Goal: Information Seeking & Learning: Learn about a topic

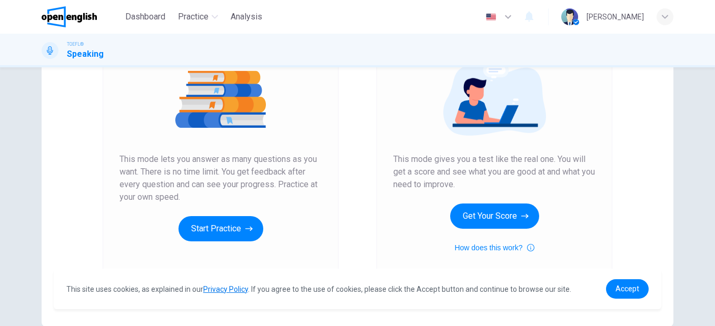
scroll to position [130, 0]
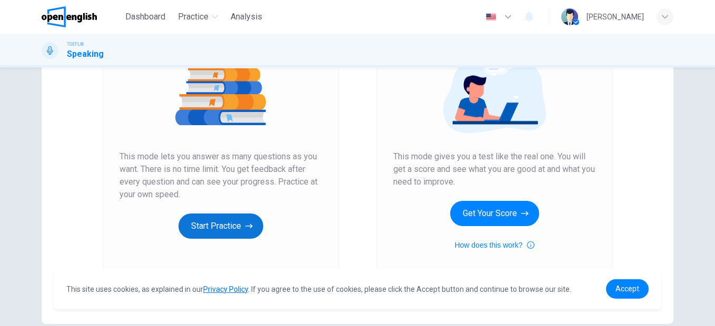
click at [218, 224] on button "Start Practice" at bounding box center [220, 226] width 85 height 25
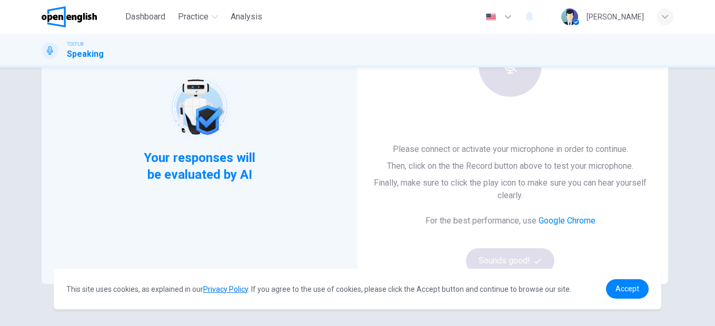
scroll to position [0, 0]
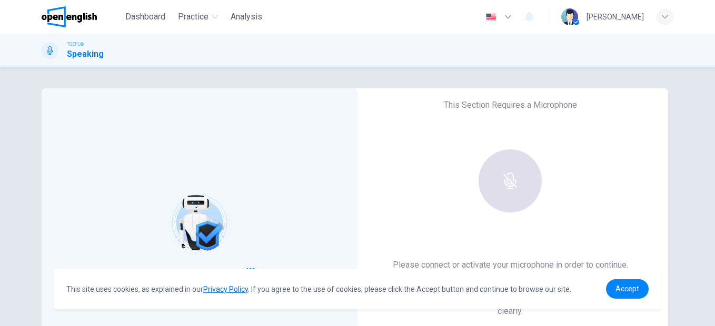
click at [522, 177] on div at bounding box center [510, 180] width 114 height 63
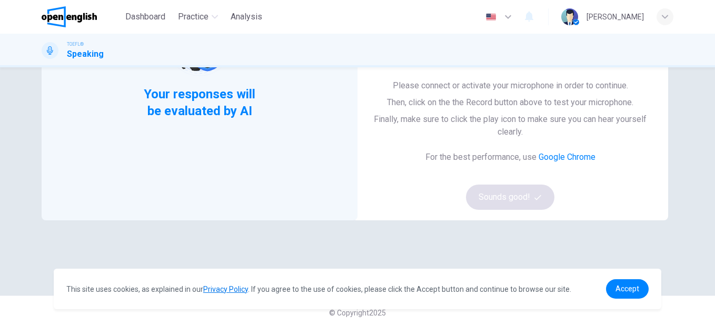
scroll to position [183, 0]
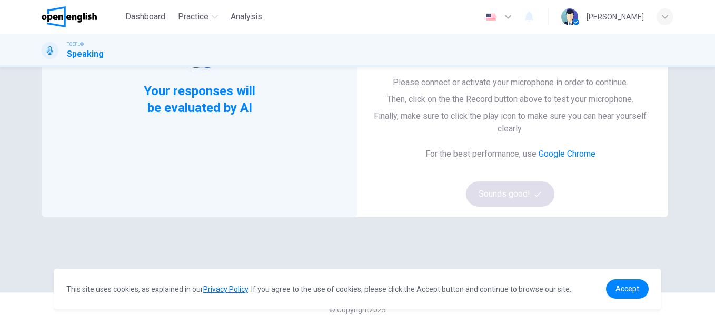
click at [517, 198] on div "Please connect or activate your microphone in order to continue. Then, click on…" at bounding box center [510, 141] width 282 height 131
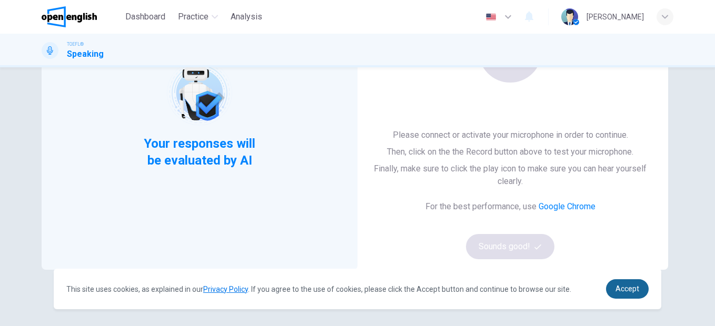
click at [617, 288] on span "Accept" at bounding box center [627, 289] width 24 height 8
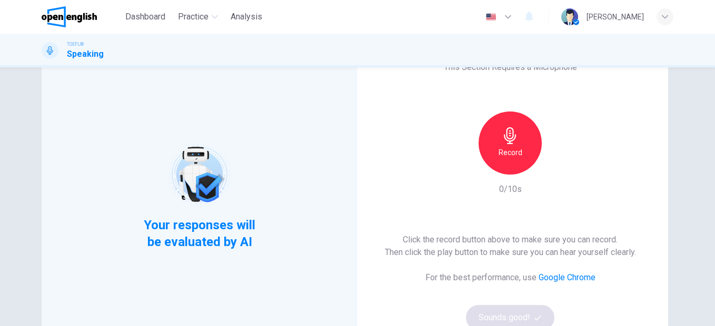
scroll to position [0, 0]
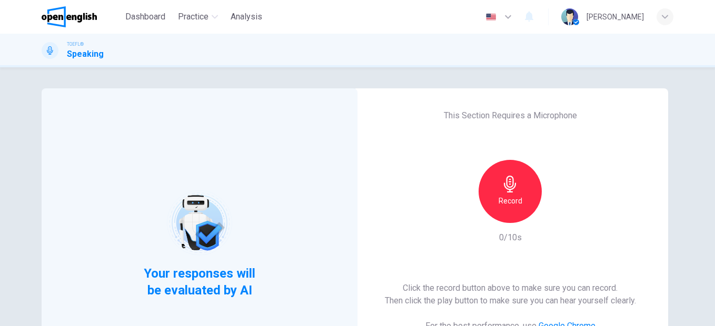
click at [511, 192] on icon "button" at bounding box center [510, 184] width 17 height 17
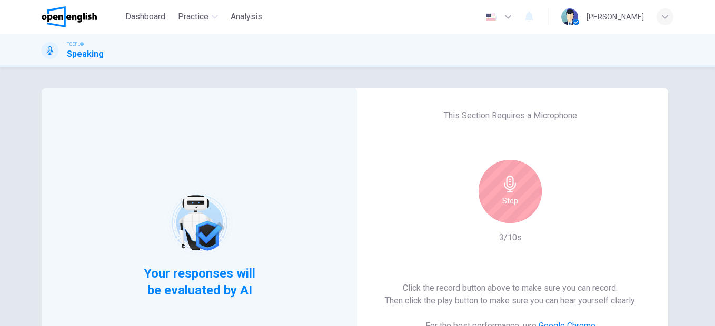
click at [518, 195] on div "Stop" at bounding box center [509, 191] width 63 height 63
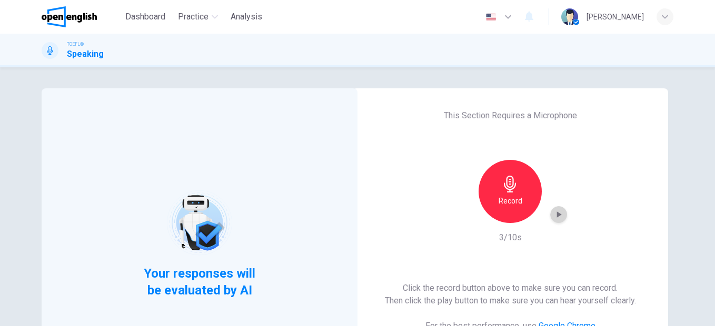
click at [554, 211] on icon "button" at bounding box center [558, 214] width 11 height 11
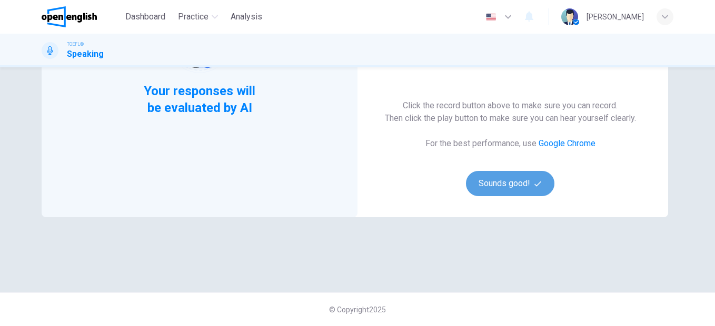
click at [528, 186] on button "Sounds good!" at bounding box center [510, 183] width 88 height 25
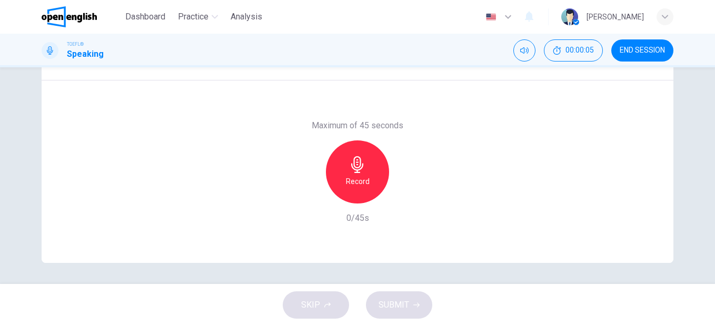
scroll to position [0, 0]
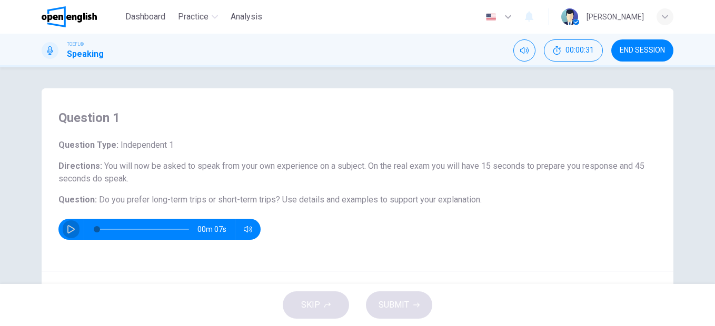
click at [67, 230] on icon "button" at bounding box center [71, 229] width 8 height 8
type input "*"
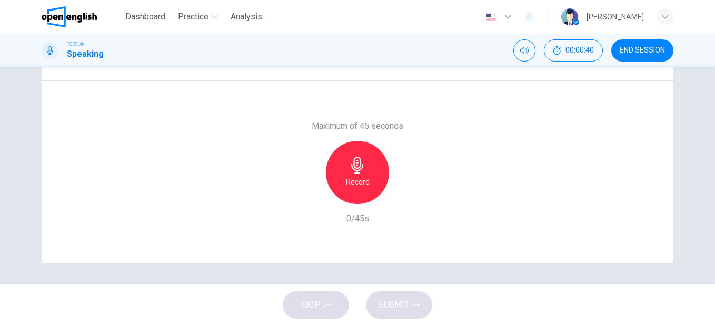
scroll to position [191, 0]
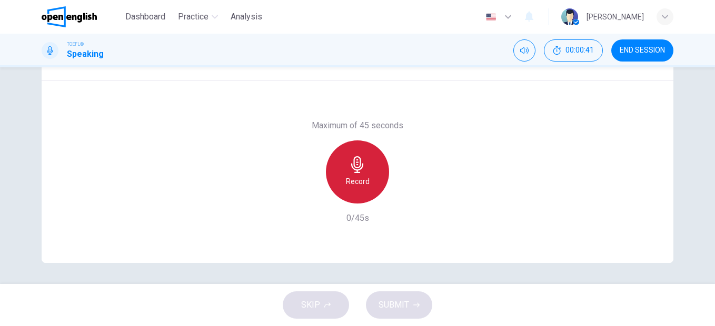
click at [372, 177] on div "Record" at bounding box center [357, 172] width 63 height 63
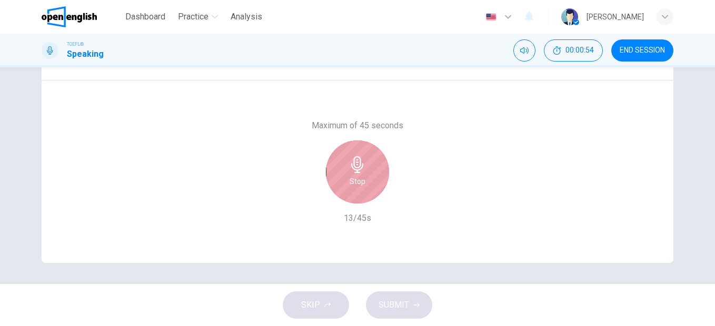
click at [349, 174] on div "Stop" at bounding box center [357, 172] width 63 height 63
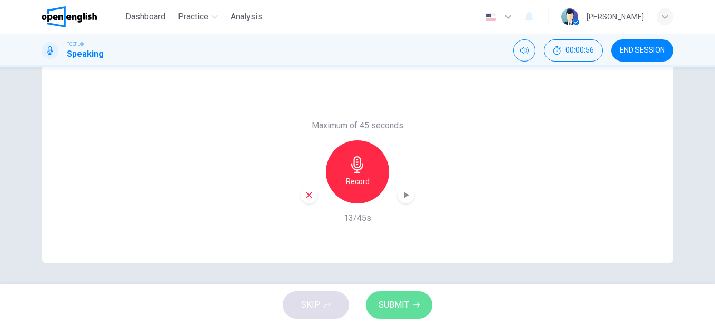
click at [411, 299] on button "SUBMIT" at bounding box center [399, 305] width 66 height 27
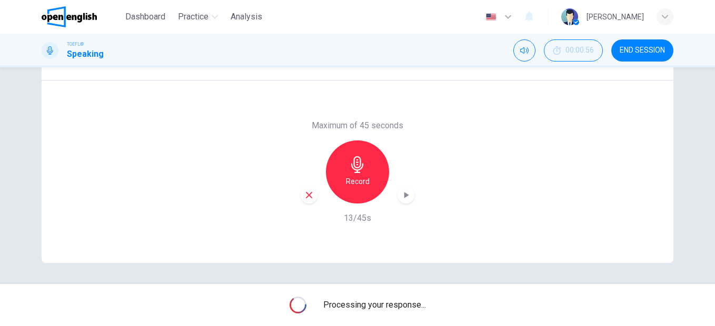
click at [493, 270] on div "Question 1 Question Type : Independent 1 Directions : You will now be asked to …" at bounding box center [357, 175] width 715 height 217
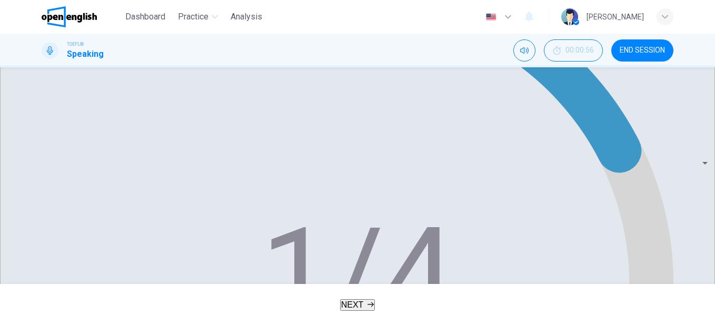
scroll to position [267, 0]
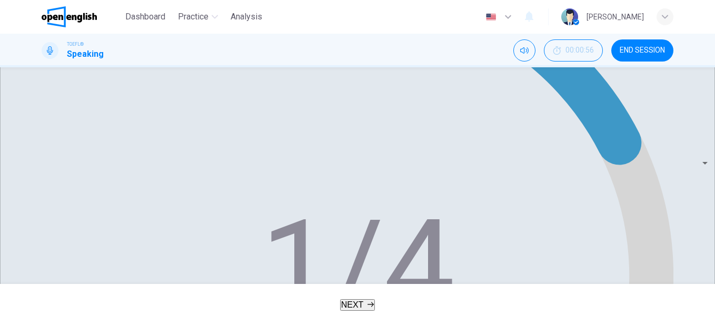
click at [370, 299] on button "NEXT" at bounding box center [357, 305] width 35 height 12
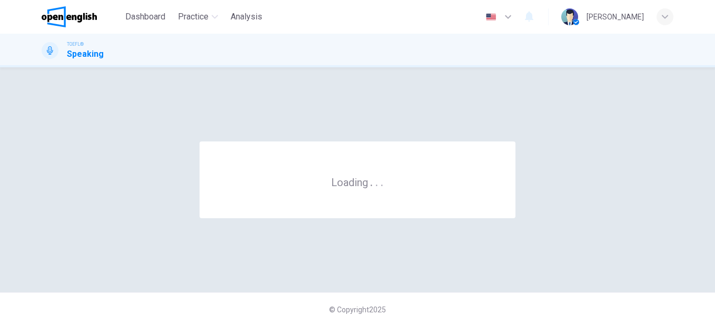
scroll to position [0, 0]
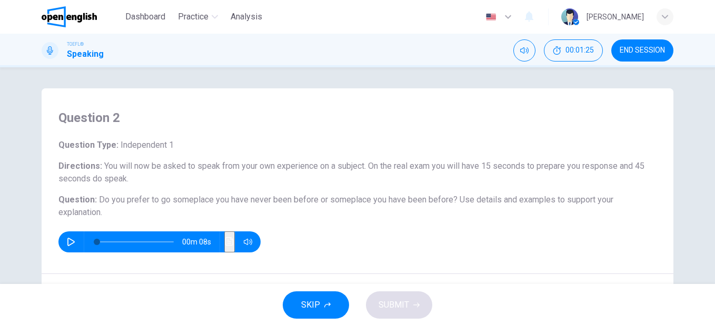
click at [67, 240] on icon "button" at bounding box center [71, 242] width 8 height 8
type input "*"
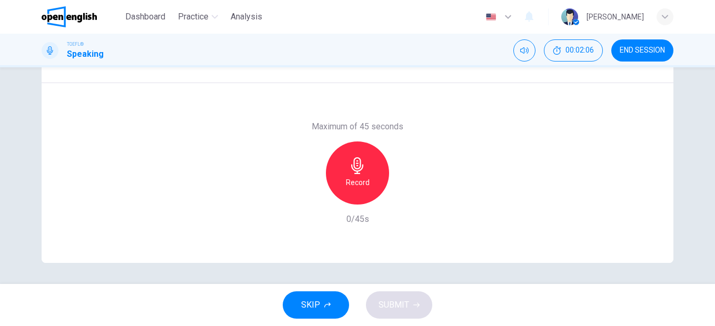
click at [362, 186] on h6 "Record" at bounding box center [358, 182] width 24 height 13
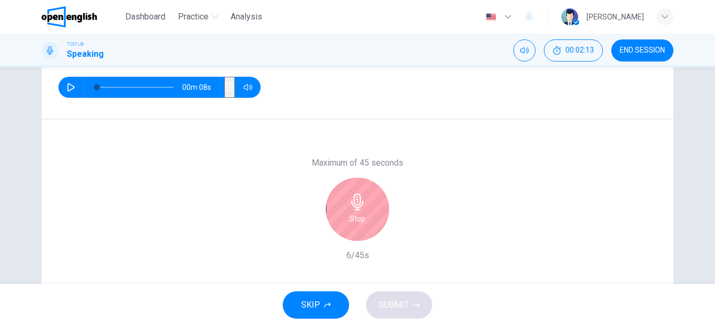
scroll to position [158, 0]
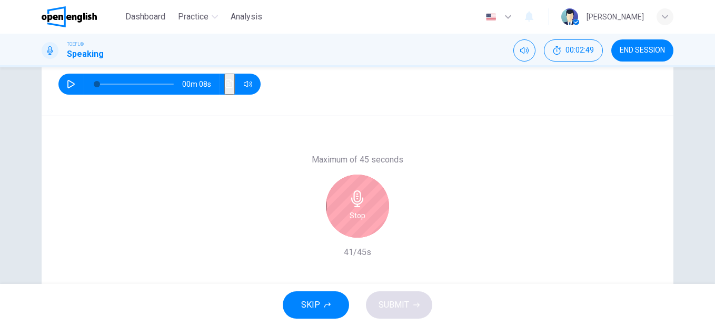
click at [358, 212] on h6 "Stop" at bounding box center [357, 215] width 16 height 13
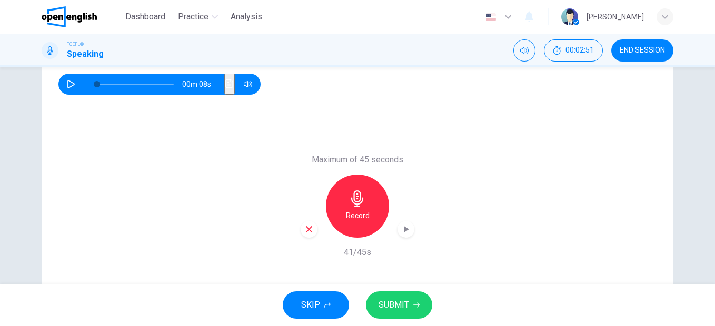
click at [413, 300] on button "SUBMIT" at bounding box center [399, 305] width 66 height 27
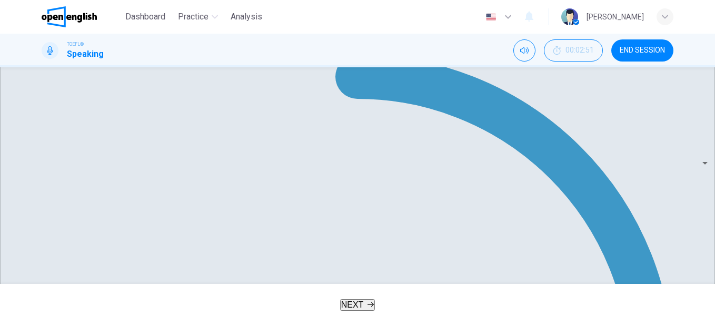
scroll to position [279, 0]
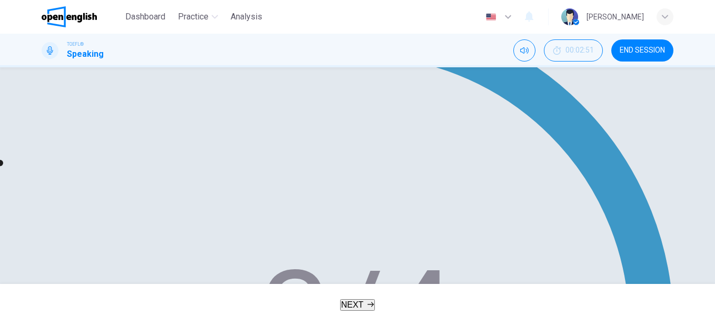
type input "*"
click at [368, 311] on button "NEXT" at bounding box center [357, 305] width 35 height 12
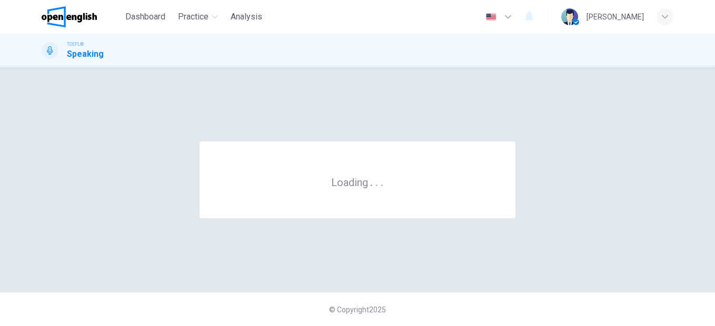
scroll to position [0, 0]
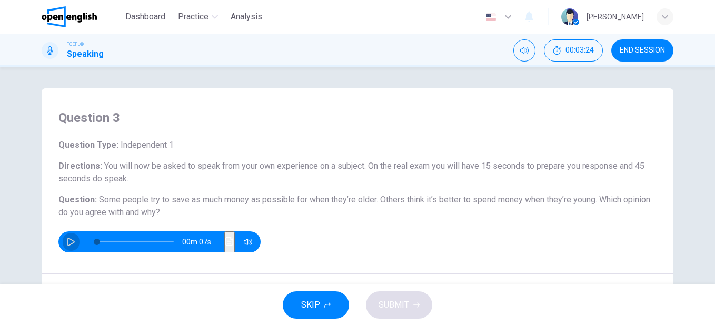
click at [67, 242] on icon "button" at bounding box center [71, 242] width 8 height 8
type input "*"
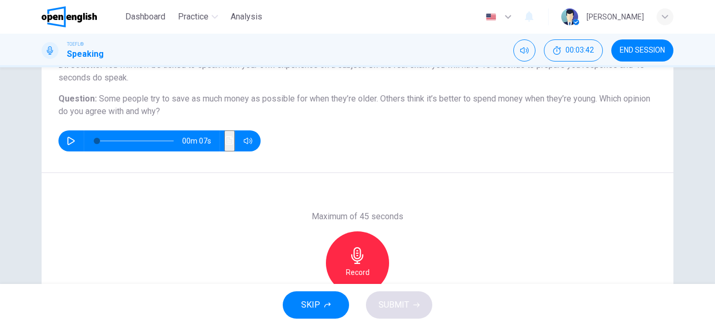
scroll to position [105, 0]
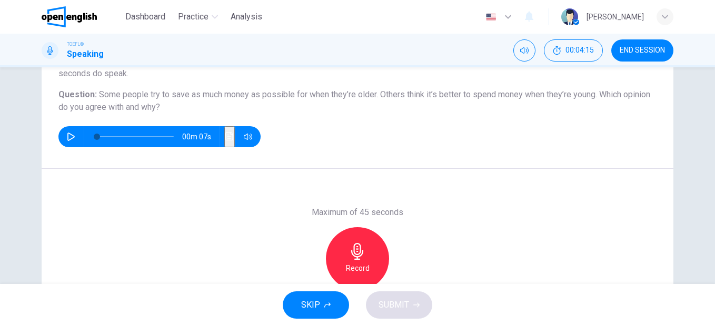
click at [343, 250] on div "Record" at bounding box center [357, 258] width 63 height 63
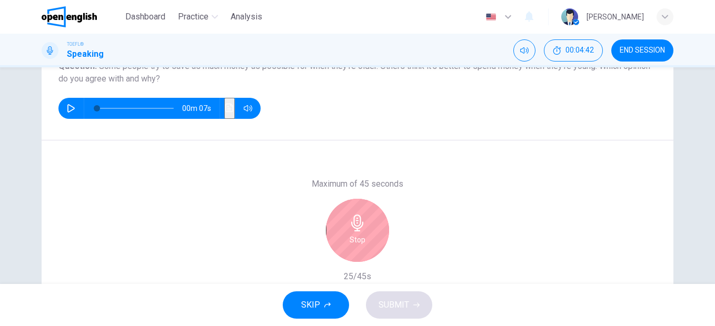
scroll to position [158, 0]
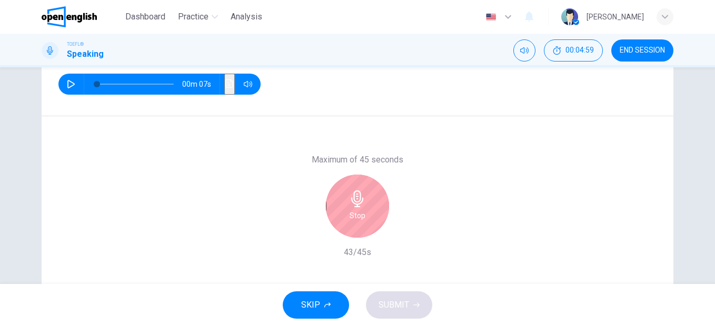
click at [343, 206] on div "Stop" at bounding box center [357, 206] width 63 height 63
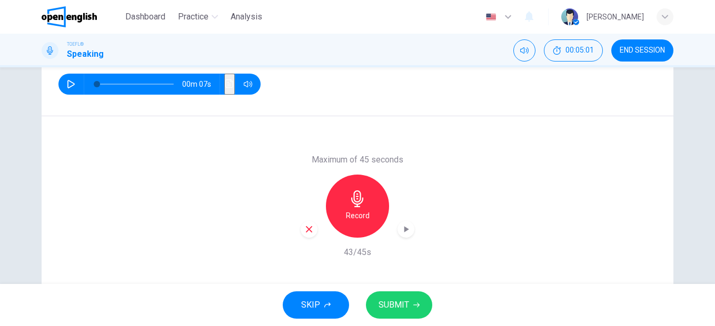
click at [408, 305] on span "SUBMIT" at bounding box center [393, 305] width 31 height 15
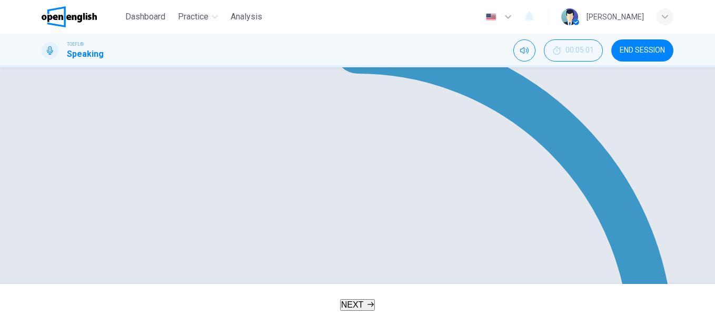
scroll to position [216, 0]
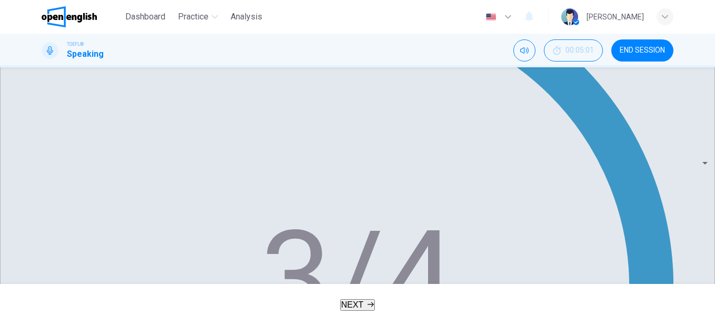
scroll to position [279, 0]
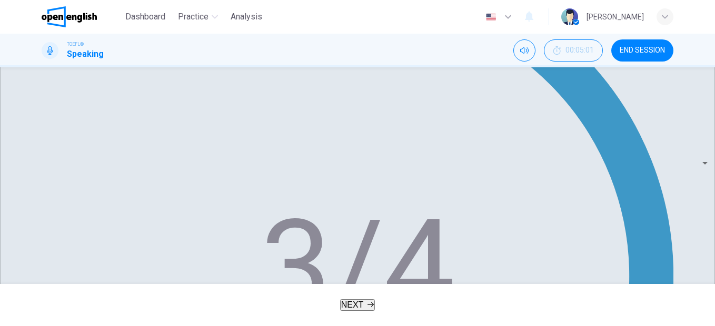
click at [360, 311] on button "NEXT" at bounding box center [357, 305] width 35 height 12
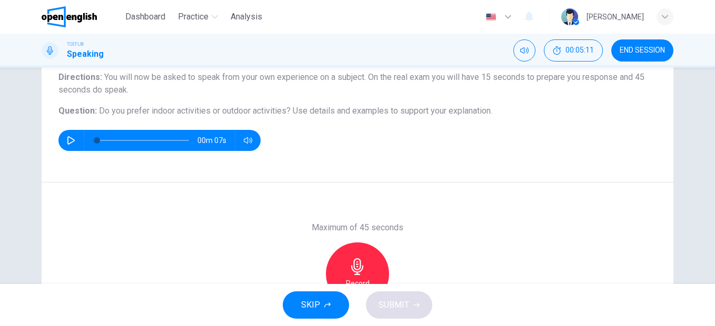
scroll to position [158, 0]
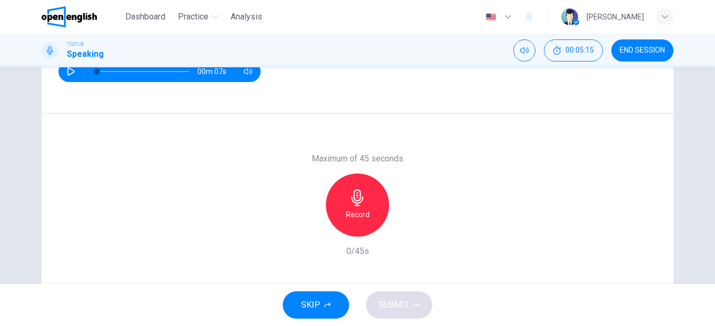
click at [69, 72] on icon "button" at bounding box center [71, 71] width 8 height 8
type input "*"
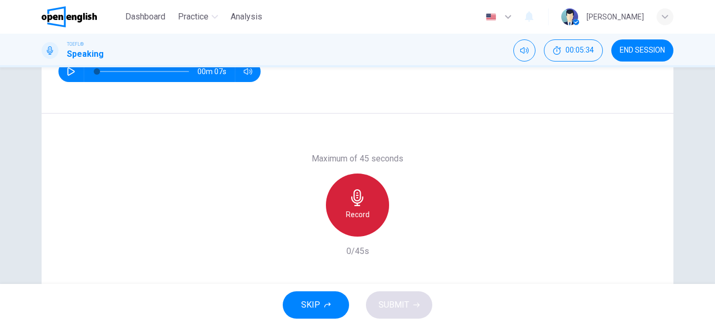
click at [363, 217] on h6 "Record" at bounding box center [358, 214] width 24 height 13
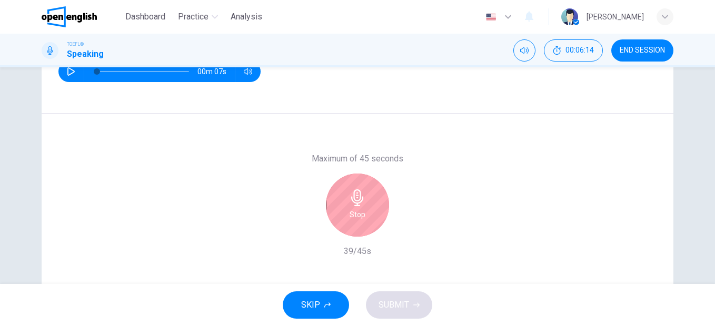
click at [356, 207] on div "Stop" at bounding box center [357, 205] width 63 height 63
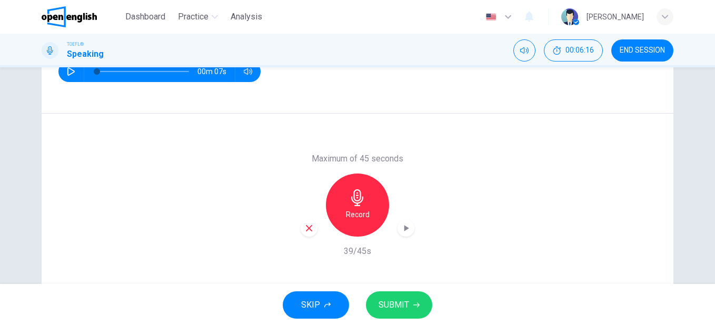
click at [410, 303] on button "SUBMIT" at bounding box center [399, 305] width 66 height 27
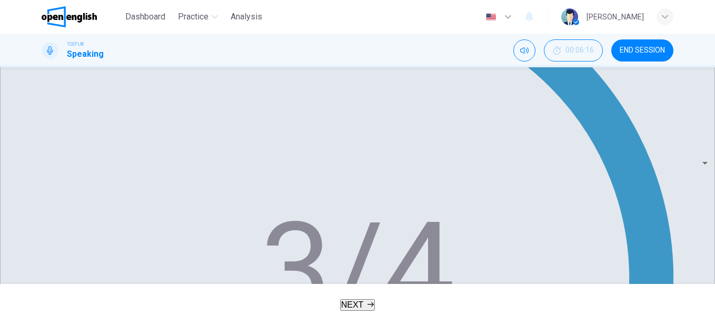
scroll to position [267, 0]
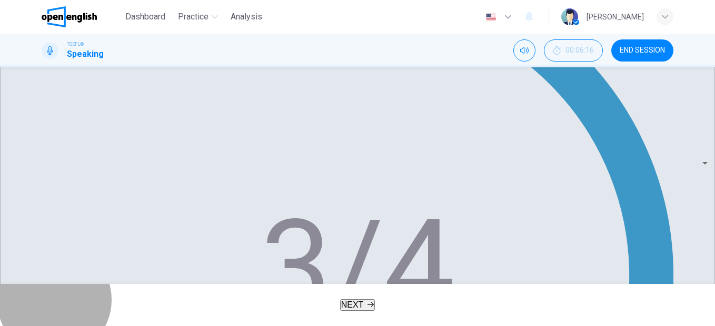
click at [375, 307] on button "NEXT" at bounding box center [357, 305] width 35 height 12
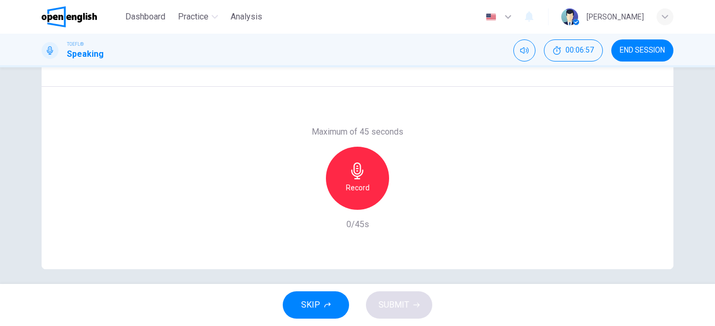
scroll to position [191, 0]
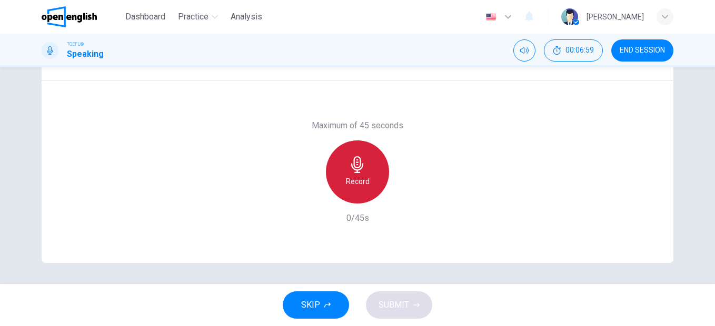
click at [347, 179] on h6 "Record" at bounding box center [358, 181] width 24 height 13
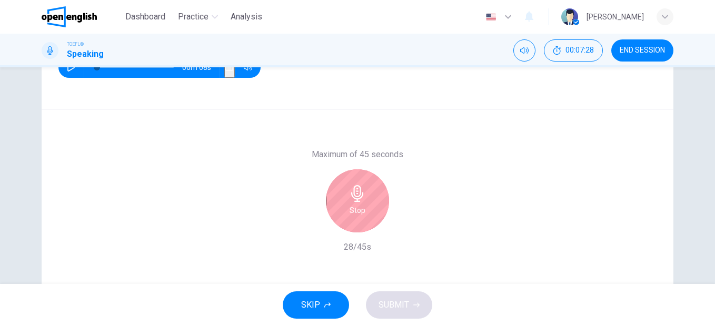
scroll to position [138, 0]
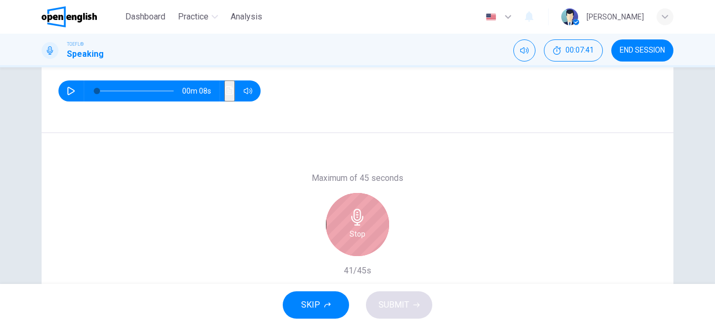
click at [354, 216] on icon "button" at bounding box center [357, 217] width 17 height 17
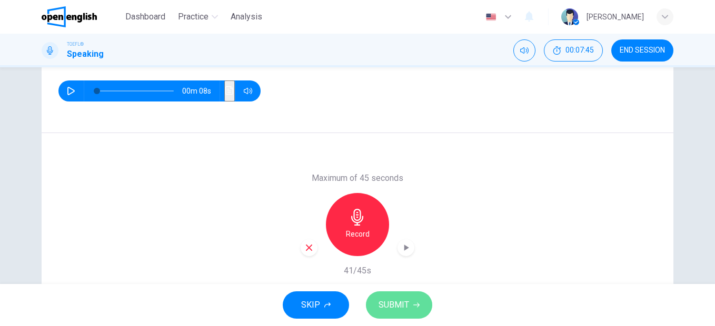
click at [402, 307] on span "SUBMIT" at bounding box center [393, 305] width 31 height 15
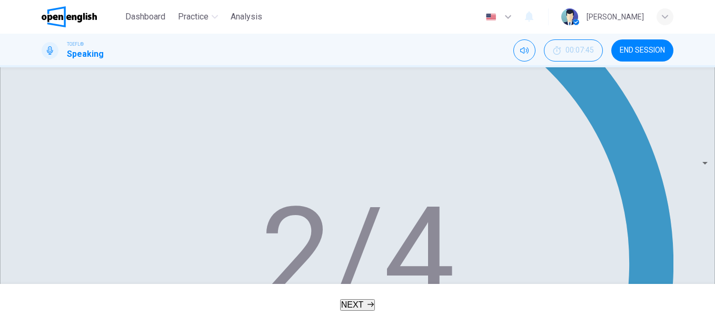
click at [364, 307] on button "NEXT" at bounding box center [357, 305] width 35 height 12
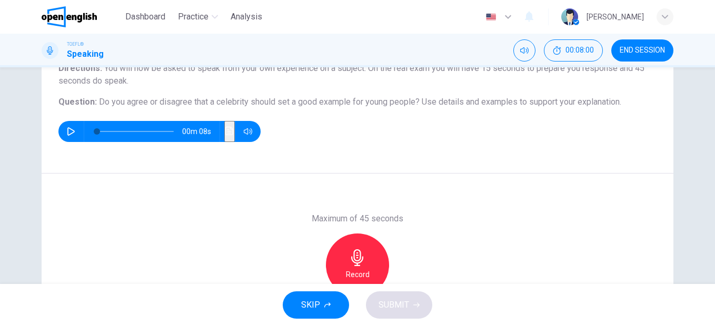
scroll to position [105, 0]
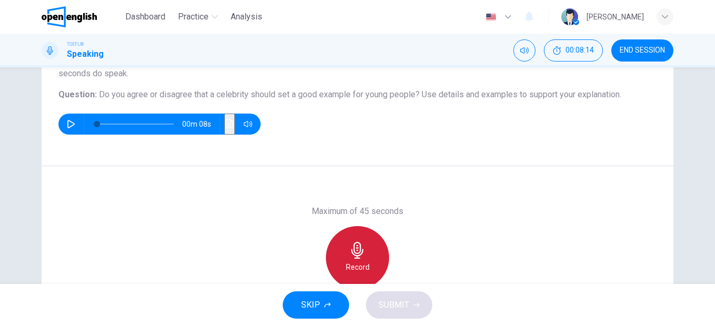
click at [365, 252] on div "Record" at bounding box center [357, 257] width 63 height 63
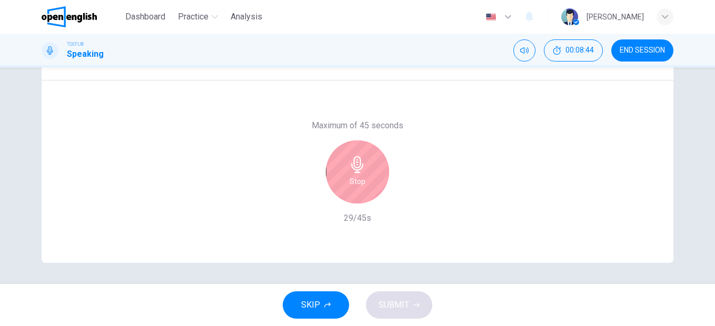
scroll to position [138, 0]
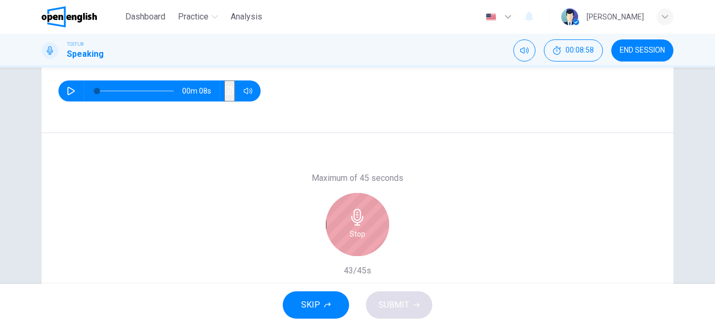
click at [369, 233] on div "Stop" at bounding box center [357, 224] width 63 height 63
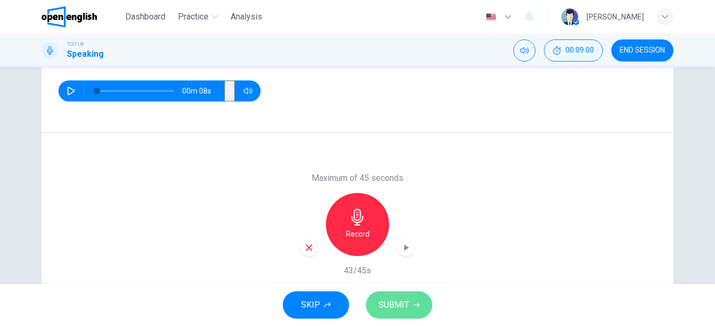
click at [415, 305] on icon "button" at bounding box center [416, 305] width 6 height 6
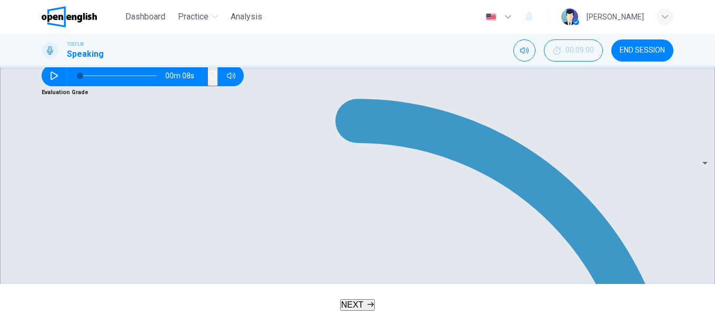
scroll to position [279, 0]
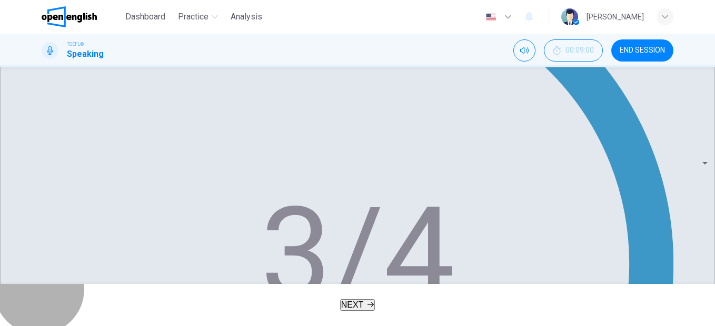
click at [360, 299] on button "NEXT" at bounding box center [357, 305] width 35 height 12
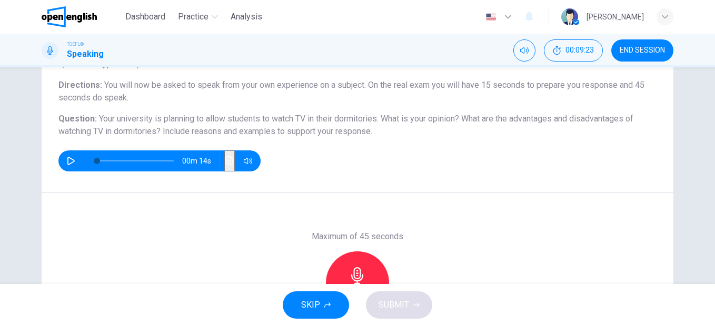
scroll to position [105, 0]
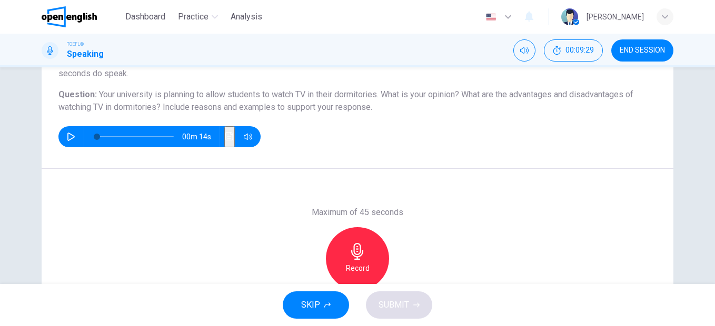
click at [357, 254] on icon "button" at bounding box center [357, 251] width 12 height 17
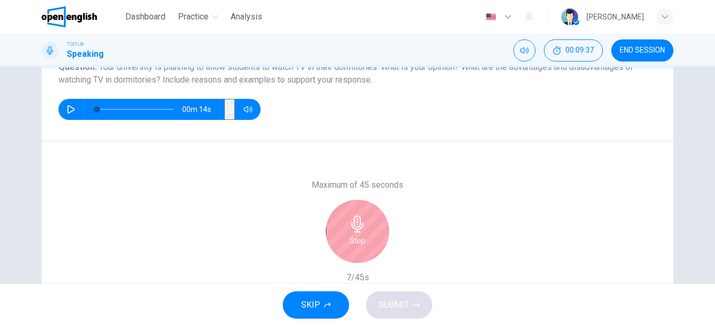
scroll to position [158, 0]
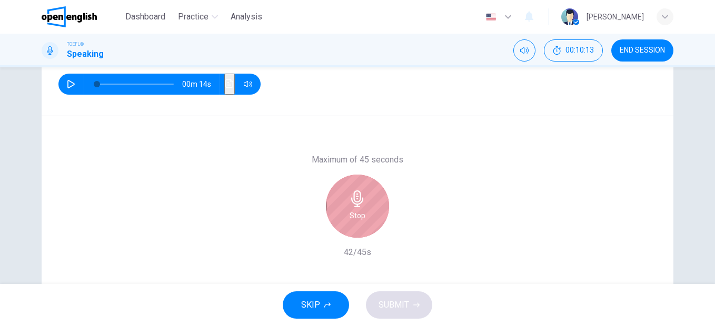
click at [350, 219] on h6 "Stop" at bounding box center [357, 215] width 16 height 13
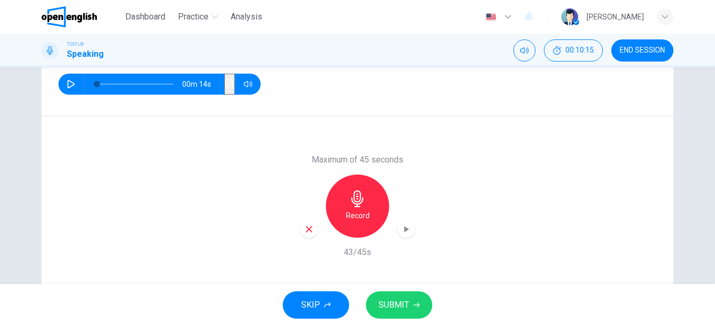
click at [407, 304] on span "SUBMIT" at bounding box center [393, 305] width 31 height 15
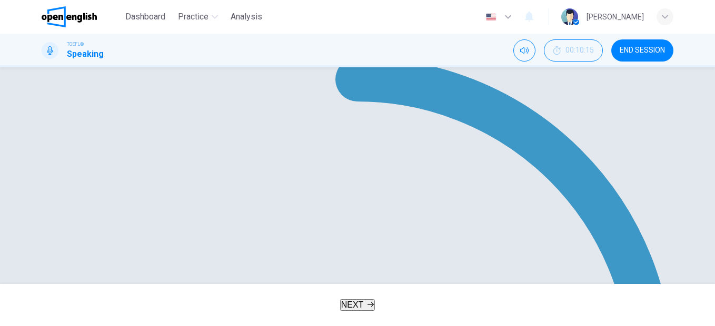
scroll to position [216, 0]
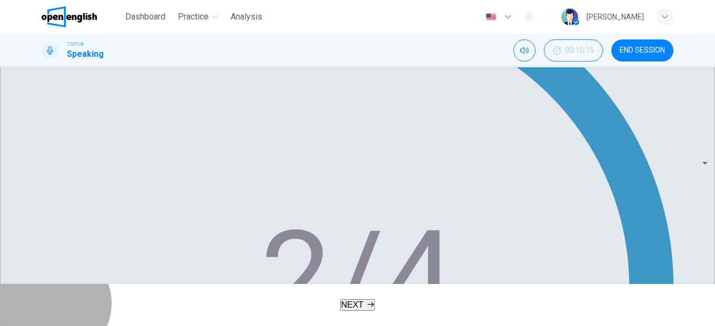
click at [375, 311] on button "NEXT" at bounding box center [357, 305] width 35 height 12
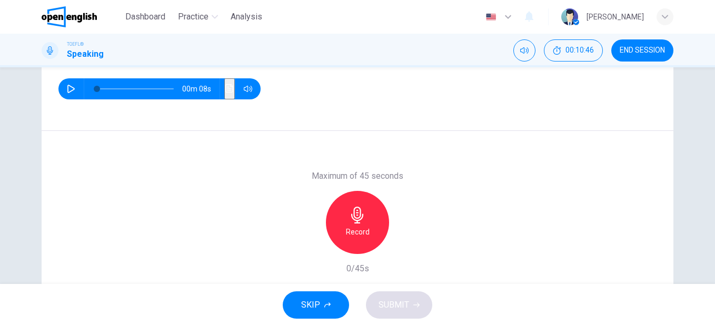
scroll to position [158, 0]
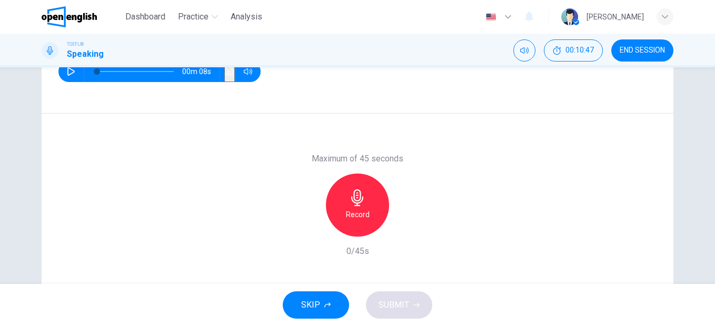
click at [360, 204] on icon "button" at bounding box center [357, 197] width 17 height 17
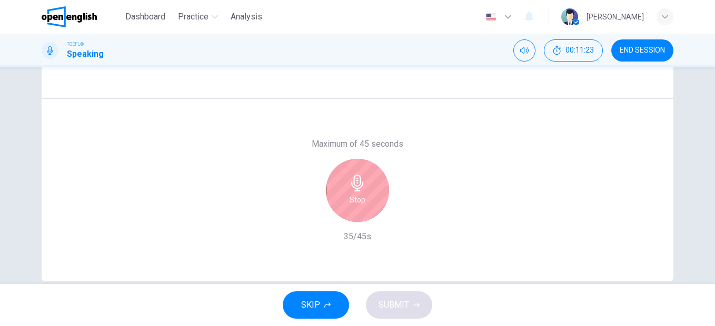
scroll to position [191, 0]
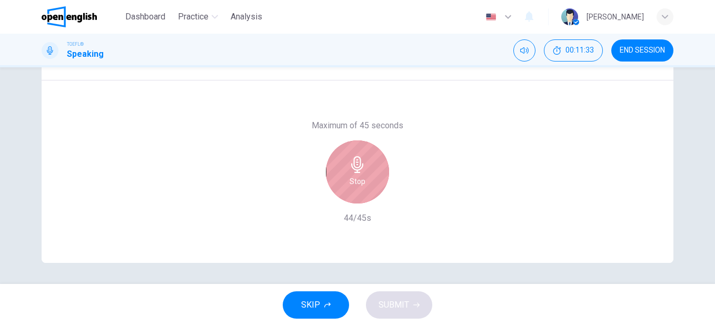
click at [355, 178] on h6 "Stop" at bounding box center [357, 181] width 16 height 13
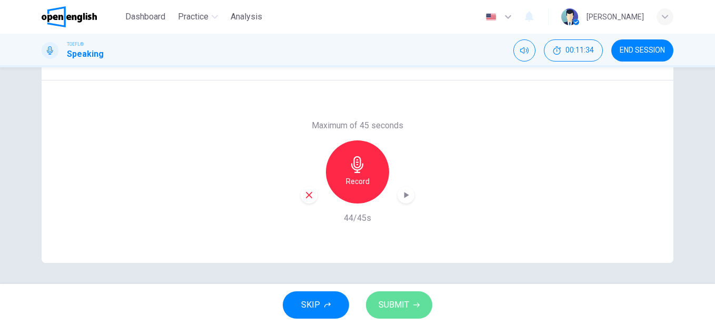
click at [407, 302] on span "SUBMIT" at bounding box center [393, 305] width 31 height 15
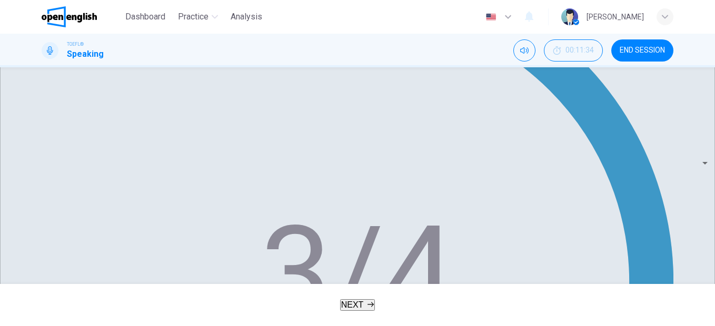
scroll to position [267, 0]
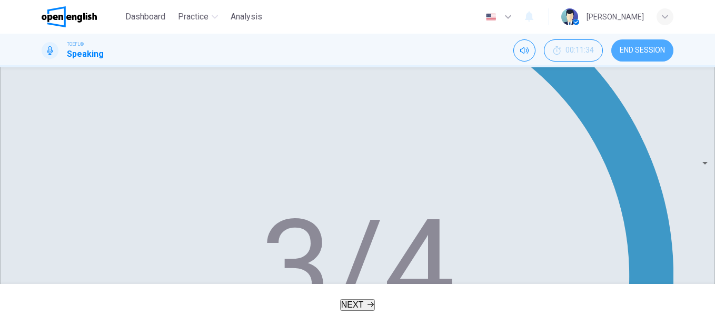
click at [630, 51] on span "END SESSION" at bounding box center [641, 50] width 45 height 8
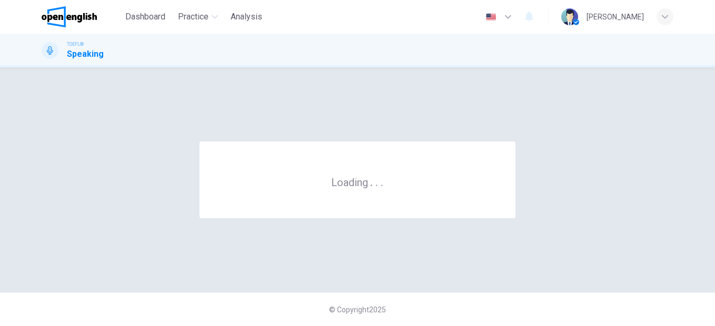
scroll to position [0, 0]
